Goal: Use online tool/utility

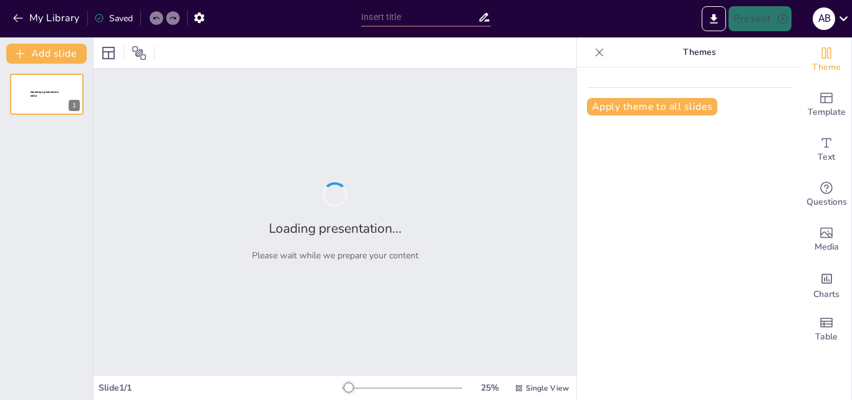
type input "Imported Simulacro Flujo de Comunicación 300625.pptx"
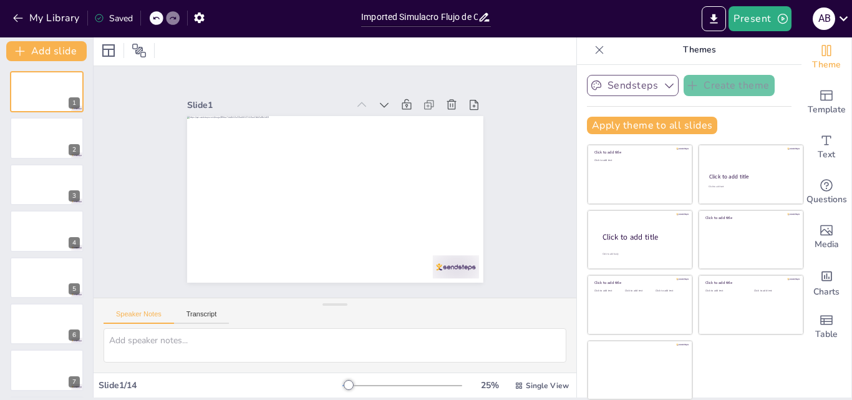
click at [663, 84] on icon "button" at bounding box center [669, 85] width 12 height 12
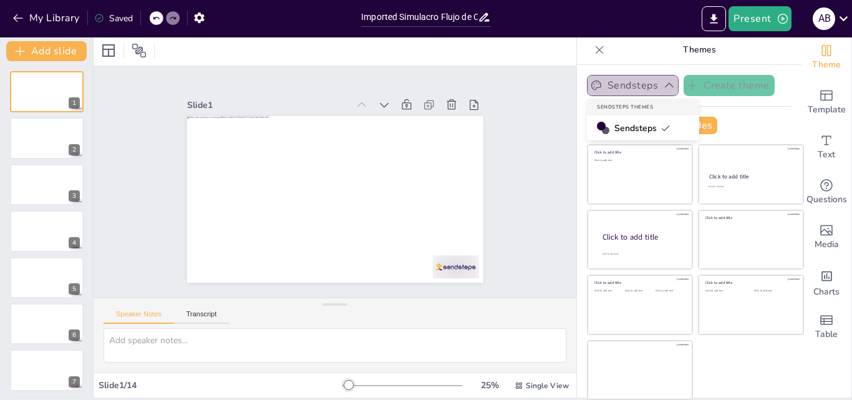
click at [665, 84] on icon "button" at bounding box center [669, 85] width 9 height 5
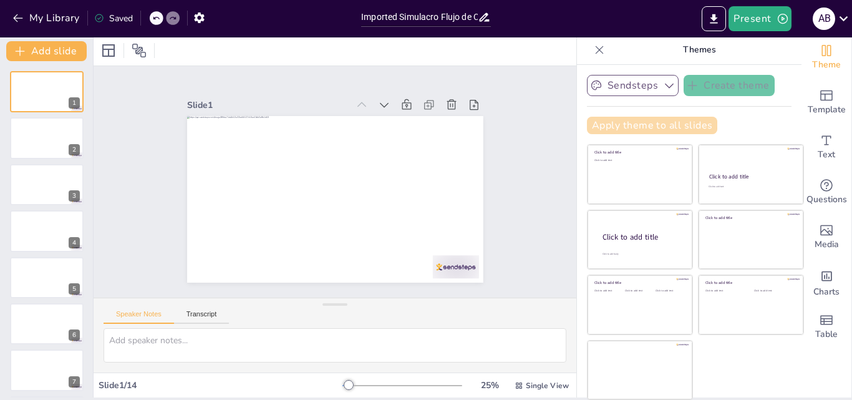
click at [627, 124] on button "Apply theme to all slides" at bounding box center [652, 125] width 130 height 17
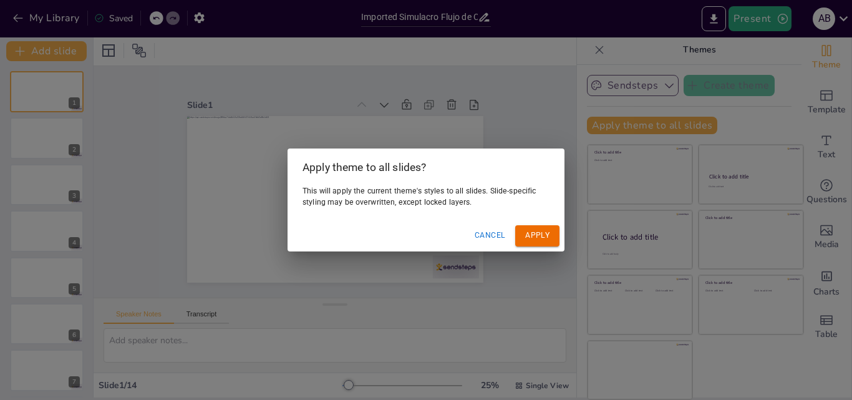
click at [495, 230] on button "Cancel" at bounding box center [490, 235] width 41 height 21
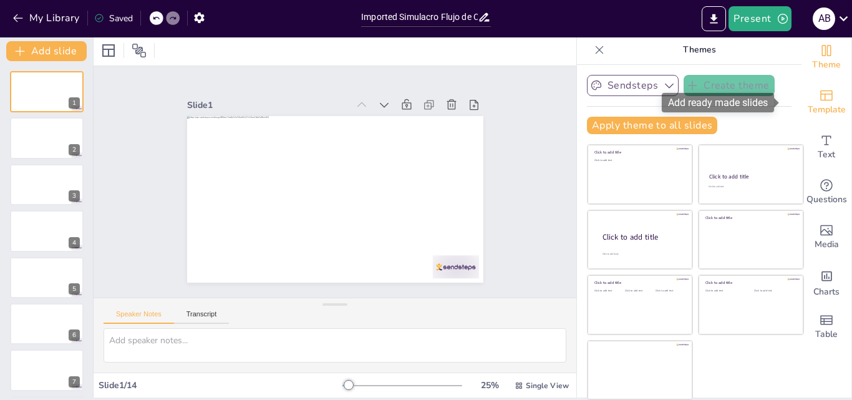
click at [819, 93] on icon "Add ready made slides" at bounding box center [826, 95] width 15 height 15
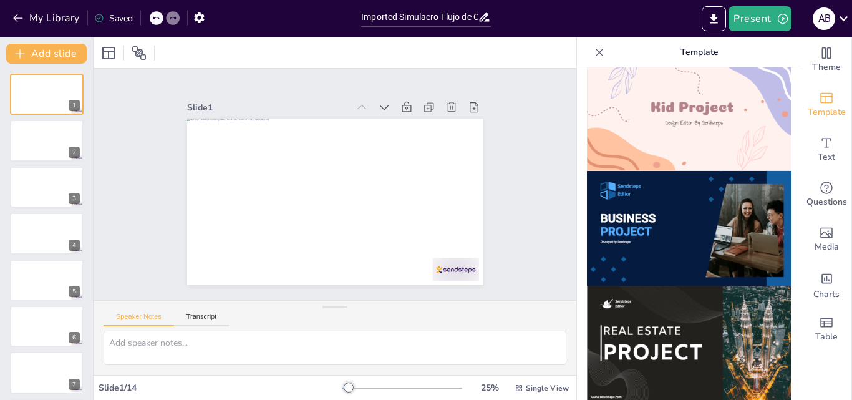
scroll to position [998, 0]
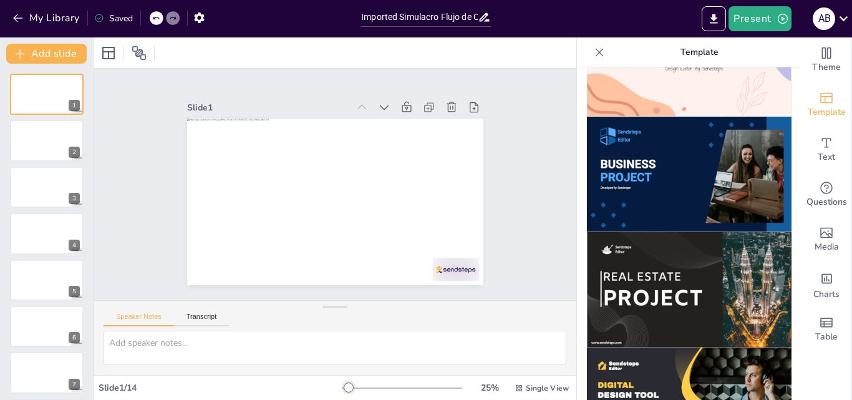
click at [694, 123] on img at bounding box center [689, 174] width 205 height 115
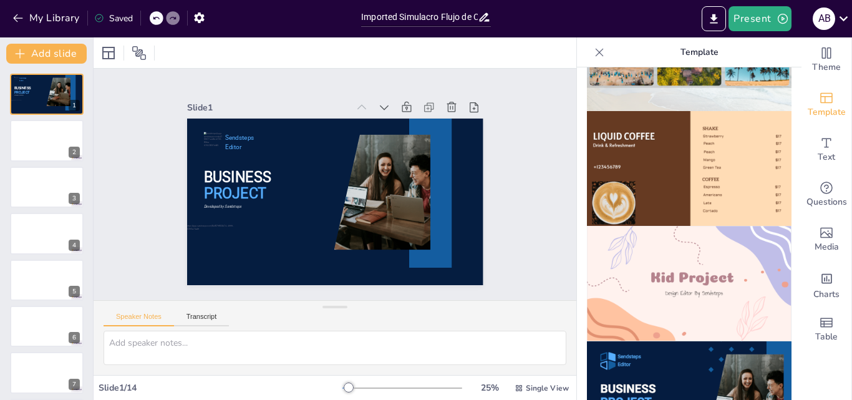
scroll to position [753, 0]
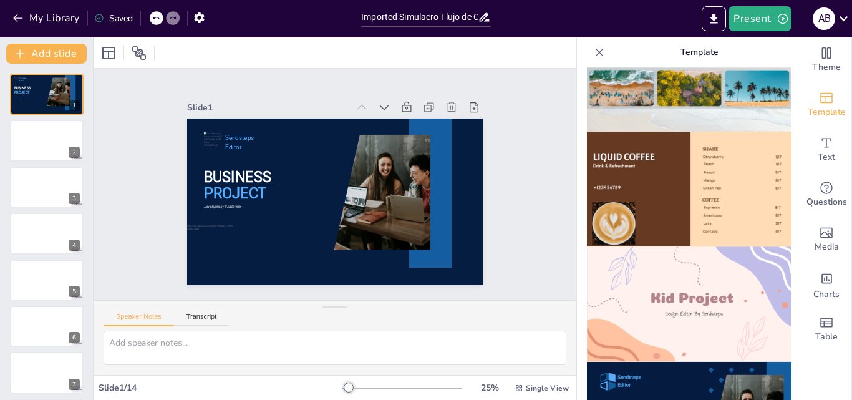
click at [593, 53] on icon at bounding box center [599, 52] width 12 height 12
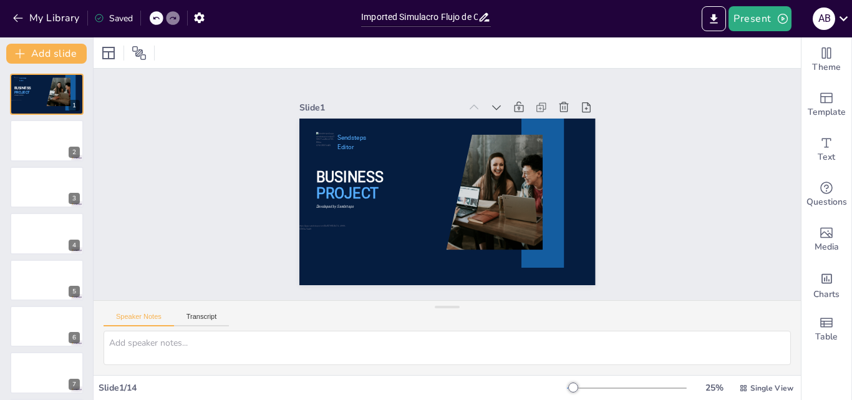
click at [158, 17] on icon at bounding box center [156, 18] width 6 height 3
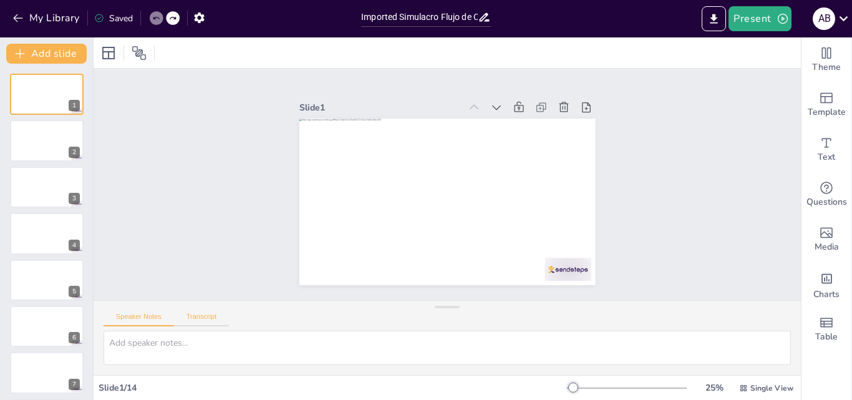
click at [200, 317] on button "Transcript" at bounding box center [202, 320] width 56 height 14
click at [135, 312] on div "Speaker Notes Transcript" at bounding box center [166, 318] width 125 height 16
click at [134, 318] on button "Speaker Notes" at bounding box center [139, 320] width 71 height 14
click at [24, 15] on button "My Library" at bounding box center [46, 18] width 75 height 20
